Goal: Task Accomplishment & Management: Use online tool/utility

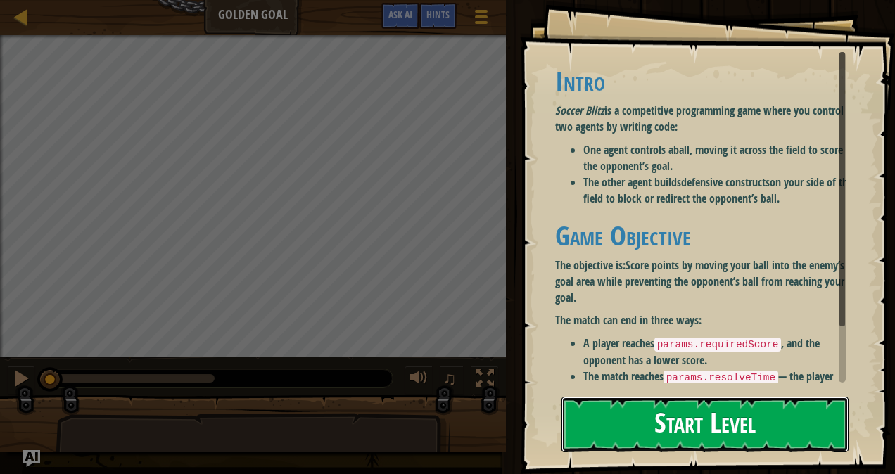
click at [640, 419] on button "Start Level" at bounding box center [704, 425] width 287 height 56
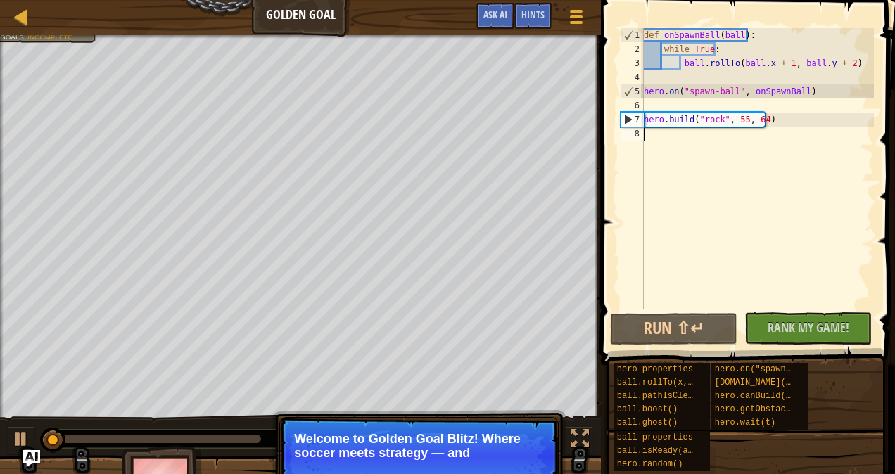
click at [435, 433] on p "Welcome to Golden Goal Blitz! Where soccer meets strategy — and" at bounding box center [419, 446] width 250 height 28
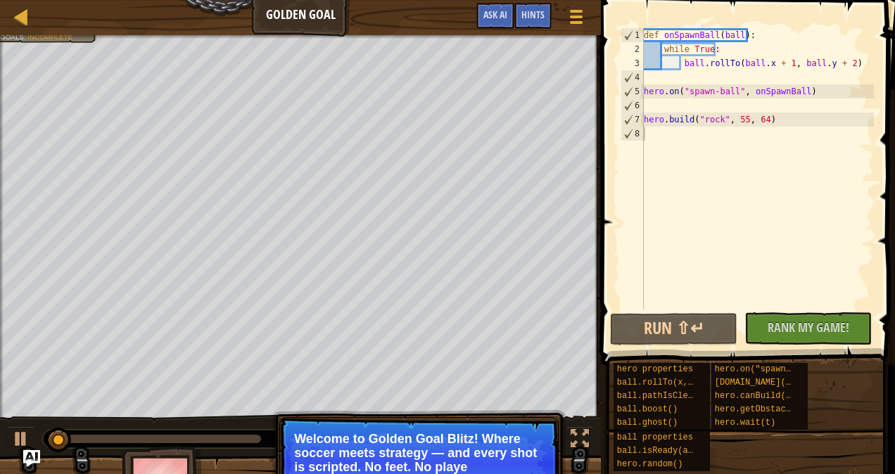
click at [450, 442] on p "Welcome to Golden Goal Blitz! Where soccer meets strategy — and every shot is s…" at bounding box center [419, 453] width 250 height 42
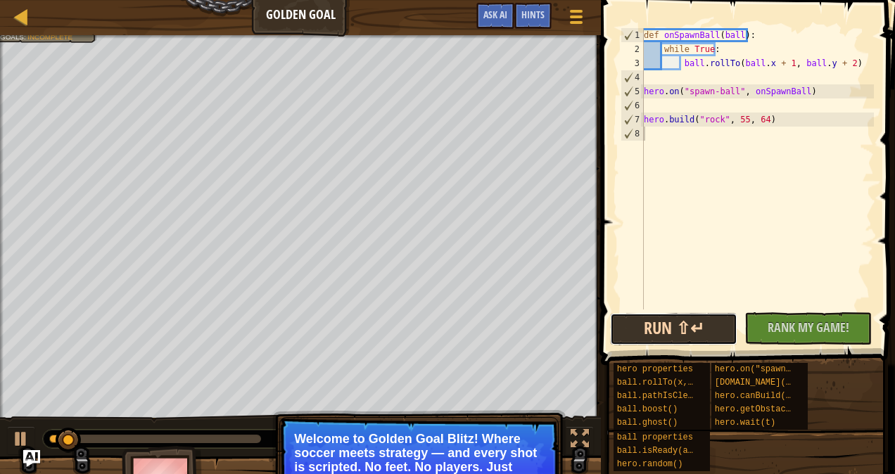
click at [706, 324] on button "Run ⇧↵" at bounding box center [673, 329] width 127 height 32
click at [697, 326] on button "Run ⇧↵" at bounding box center [673, 329] width 127 height 32
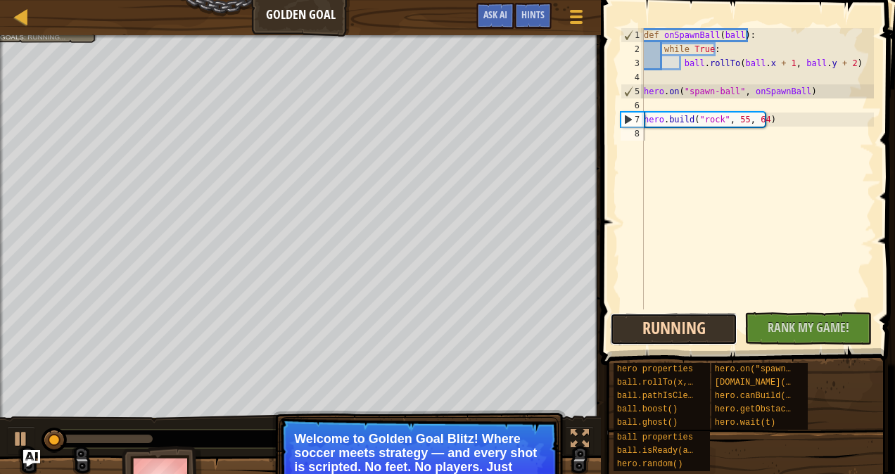
click at [697, 326] on button "Running" at bounding box center [673, 329] width 127 height 32
click at [436, 432] on p "Welcome to Golden Goal Blitz! Where soccer meets strategy — and every shot is s…" at bounding box center [419, 460] width 250 height 56
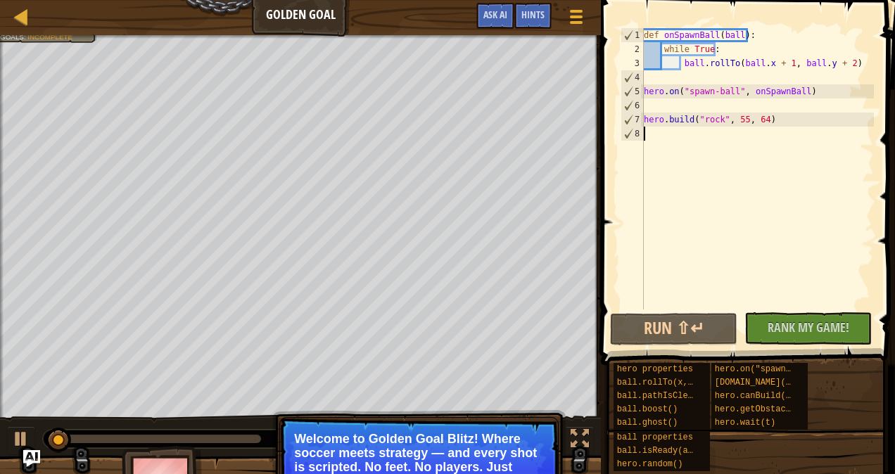
click at [517, 443] on p "Welcome to Golden Goal Blitz! Where soccer meets strategy — and every shot is s…" at bounding box center [419, 460] width 250 height 56
